Goal: Task Accomplishment & Management: Use online tool/utility

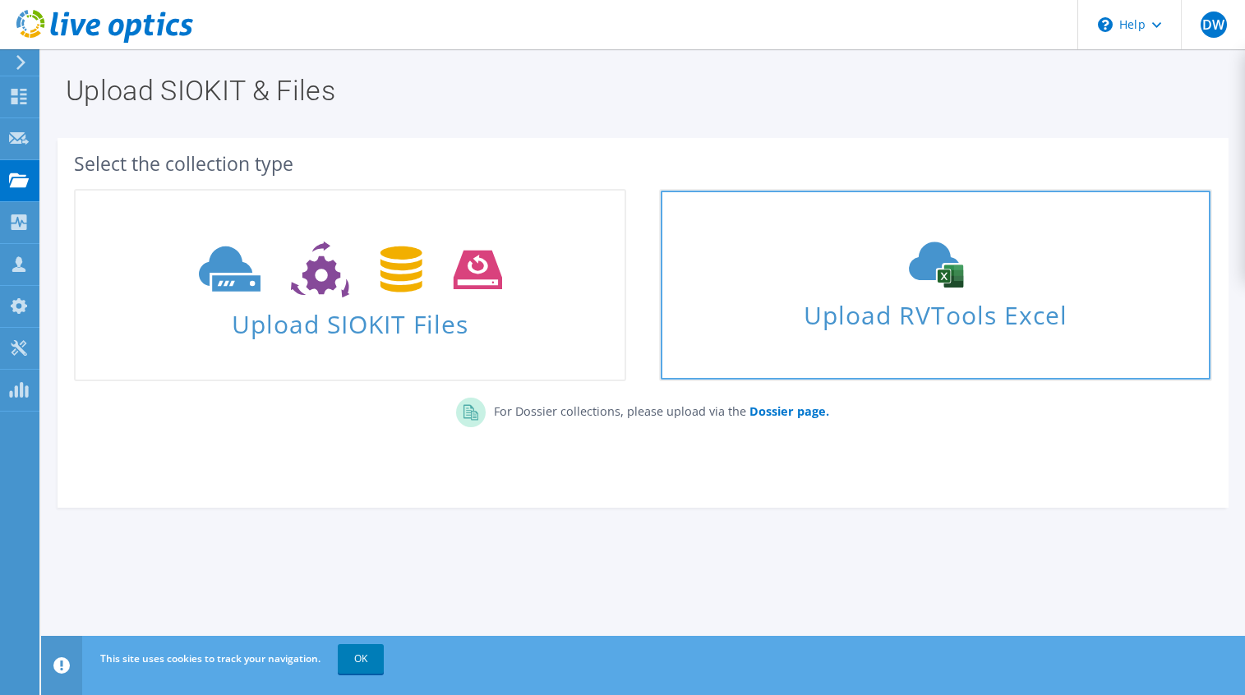
click at [969, 312] on span "Upload RVTools Excel" at bounding box center [934, 310] width 549 height 35
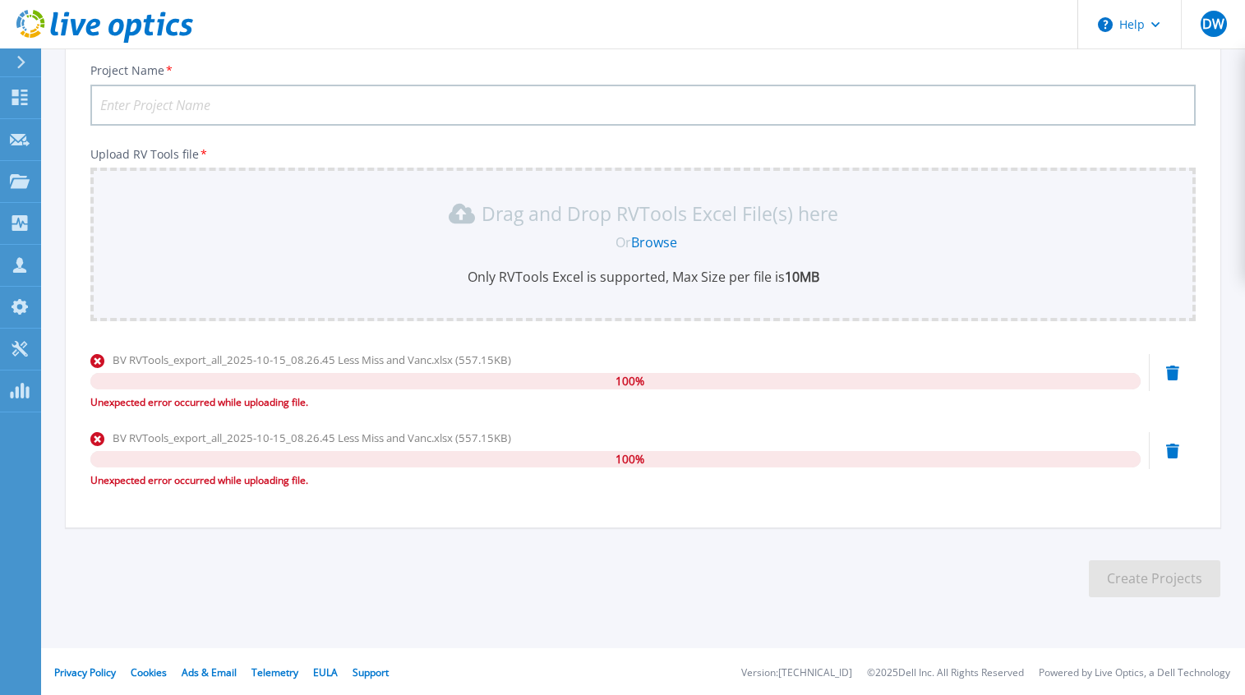
scroll to position [188, 0]
click at [1167, 366] on icon at bounding box center [1172, 370] width 13 height 15
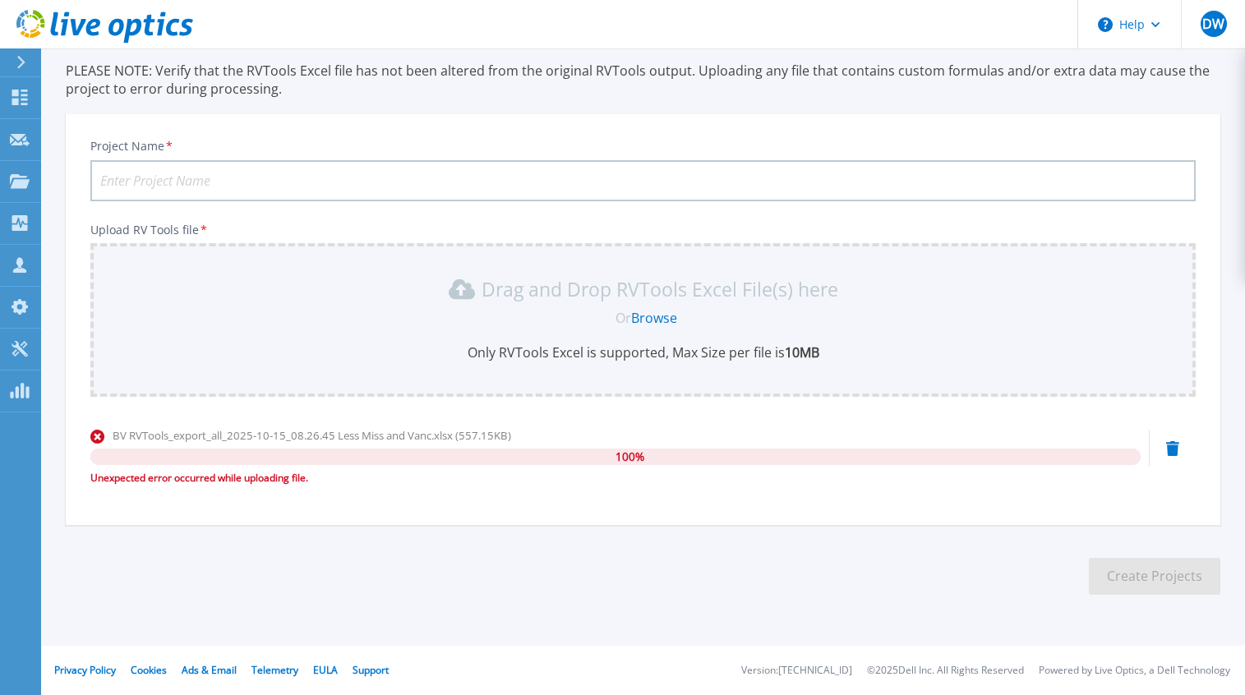
click at [1168, 448] on icon at bounding box center [1172, 448] width 13 height 15
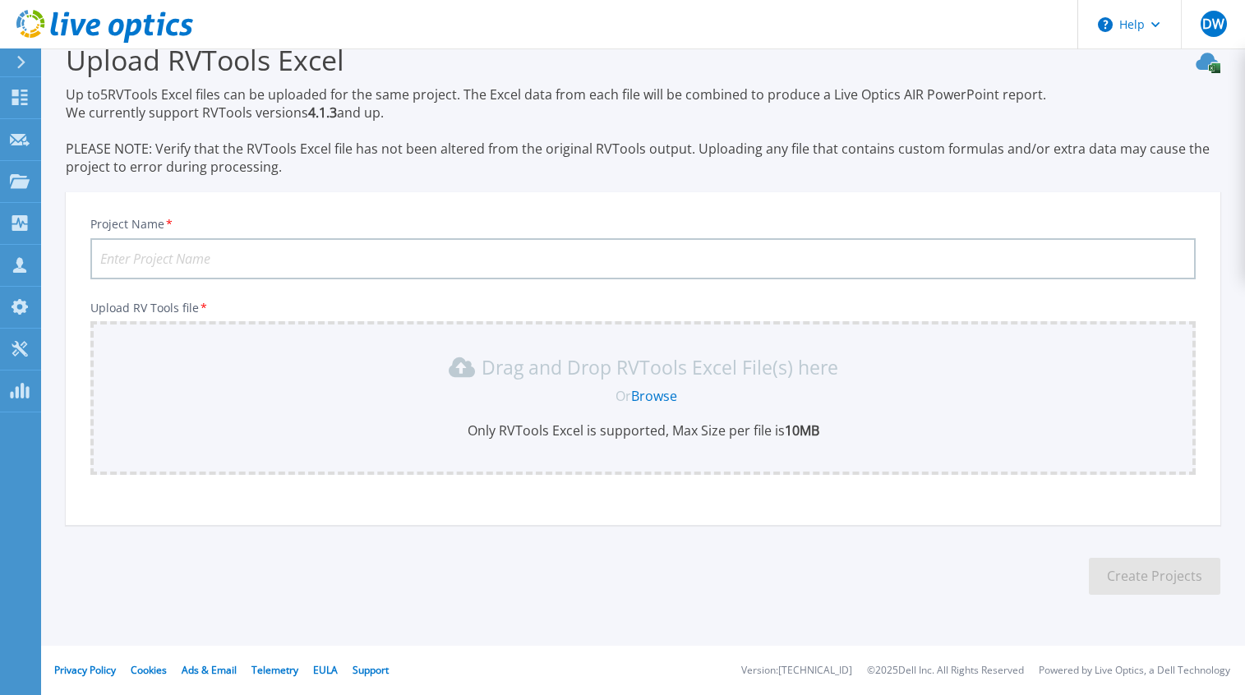
scroll to position [110, 0]
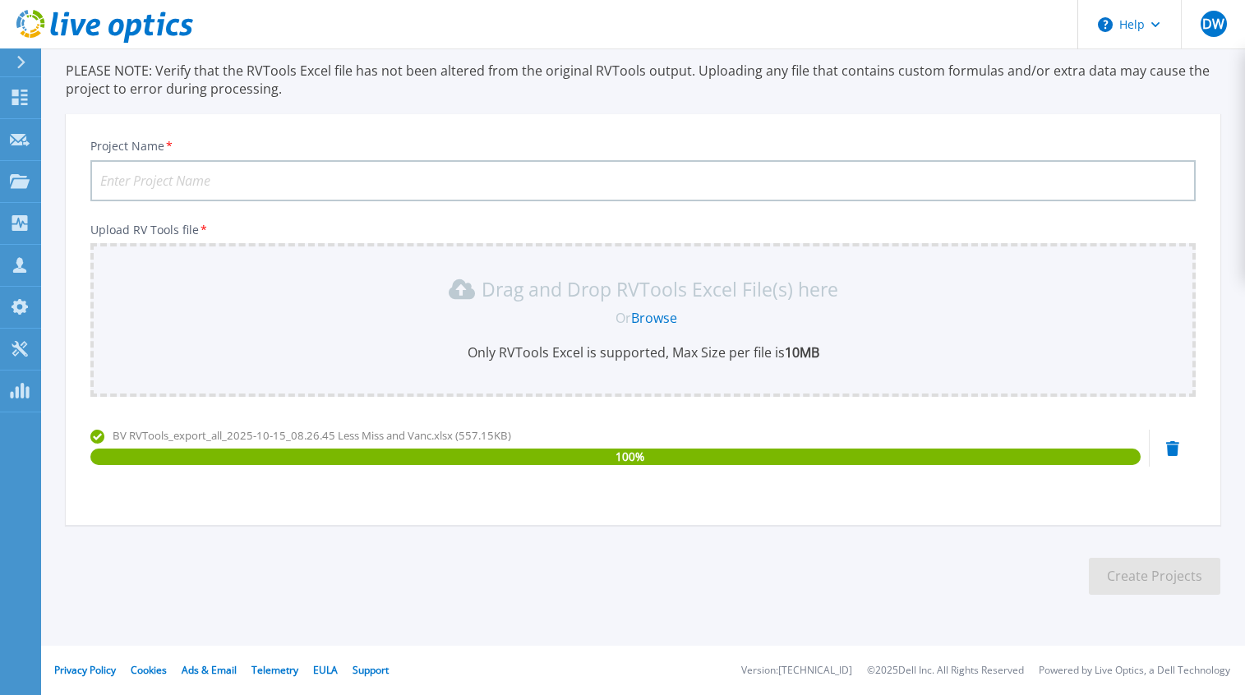
click at [271, 168] on input "Project Name *" at bounding box center [642, 180] width 1105 height 41
type input "Bureau Veritas Less Miss and Vanc"
click at [1148, 584] on button "Create Projects" at bounding box center [1153, 576] width 131 height 37
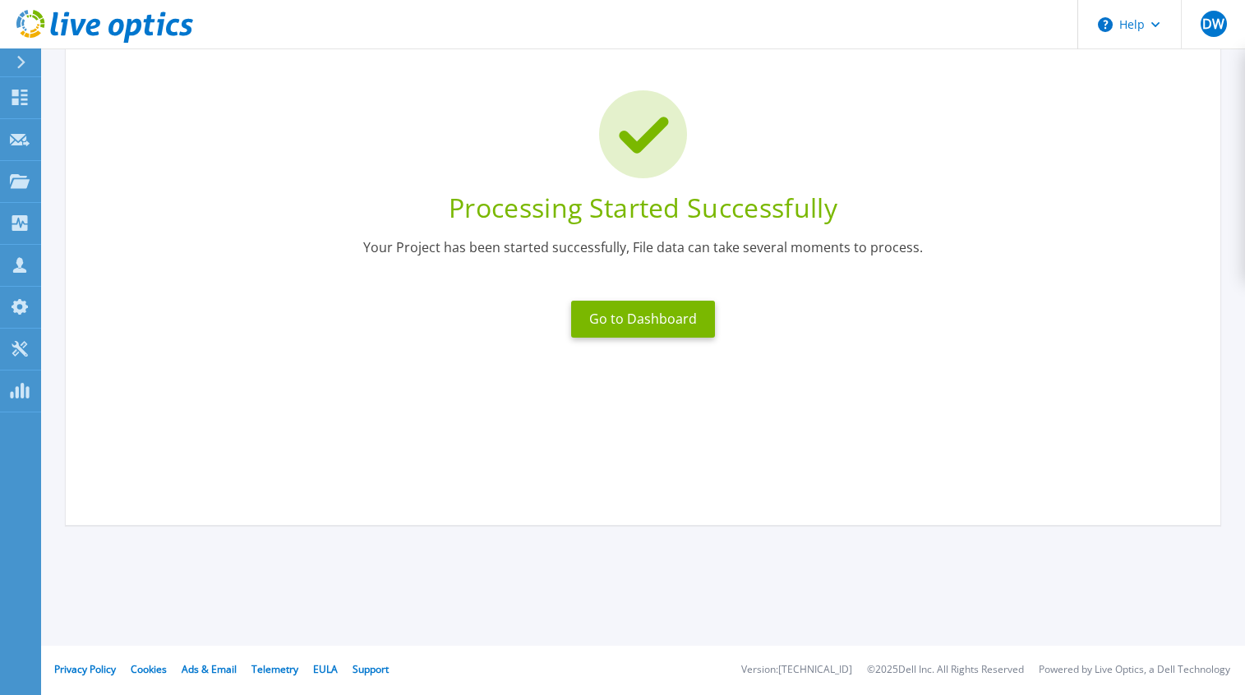
scroll to position [85, 0]
click at [654, 329] on button "Go to Dashboard" at bounding box center [643, 319] width 144 height 37
